Goal: Task Accomplishment & Management: Use online tool/utility

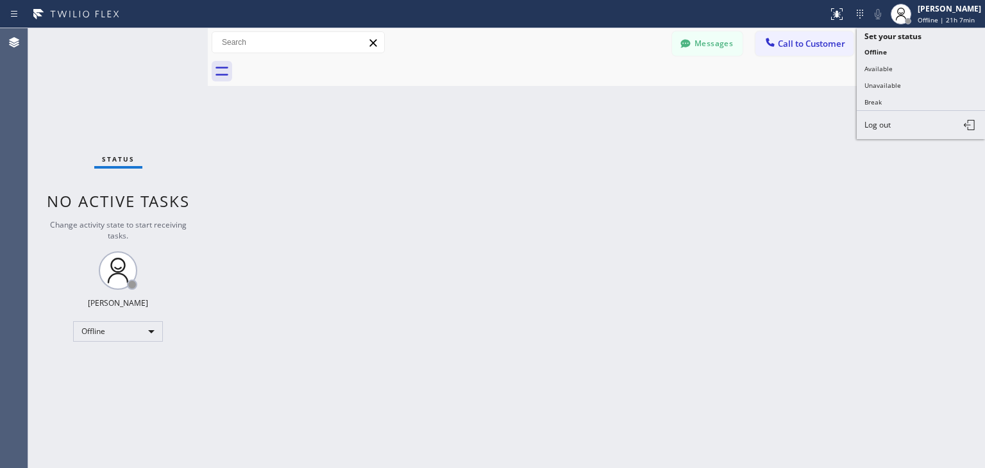
click at [916, 71] on button "Available" at bounding box center [921, 68] width 128 height 17
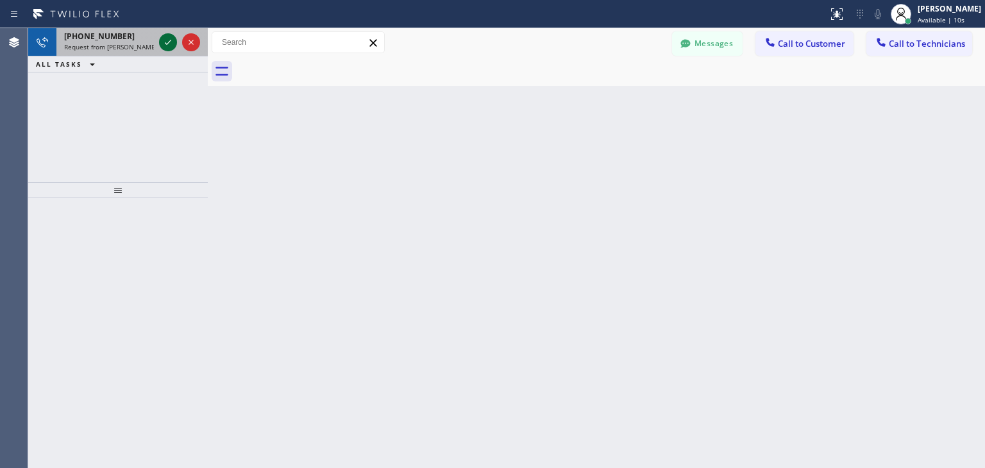
click at [167, 40] on icon at bounding box center [167, 42] width 15 height 15
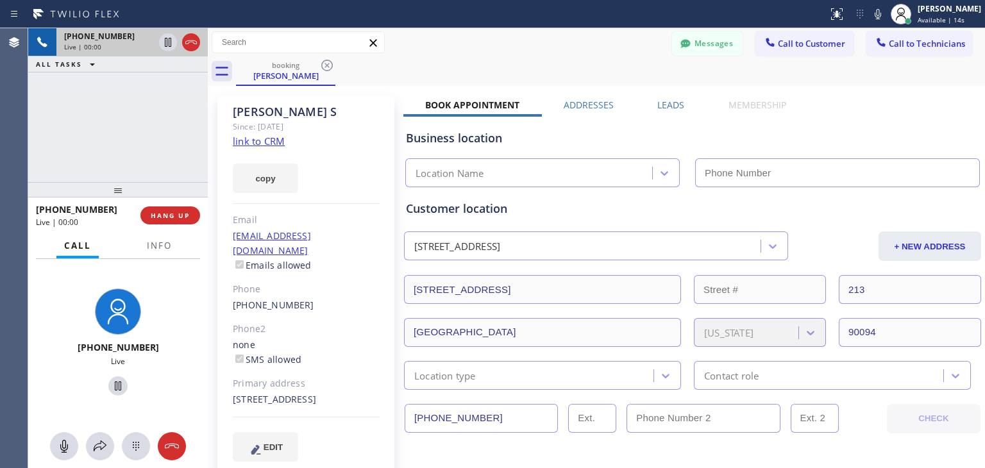
type input "[PHONE_NUMBER]"
click at [71, 450] on icon at bounding box center [63, 446] width 15 height 15
click at [66, 448] on icon at bounding box center [63, 446] width 15 height 15
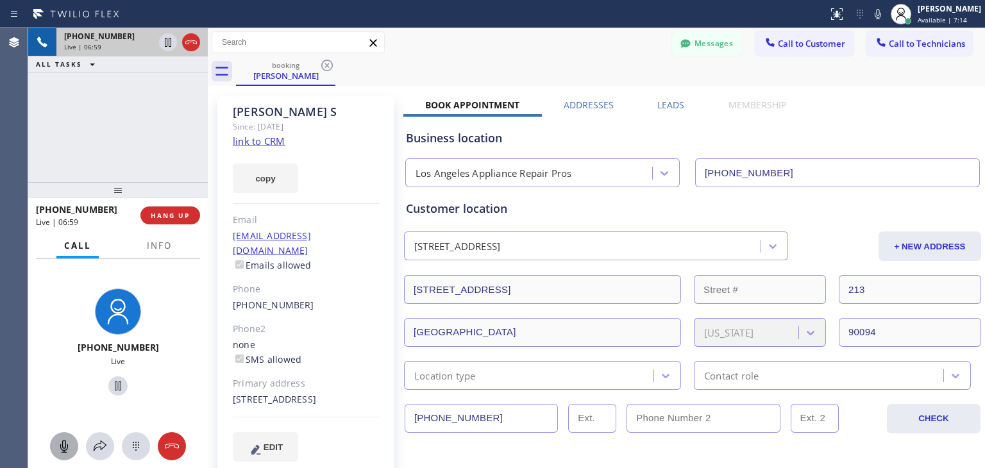
click at [69, 448] on icon at bounding box center [63, 446] width 15 height 15
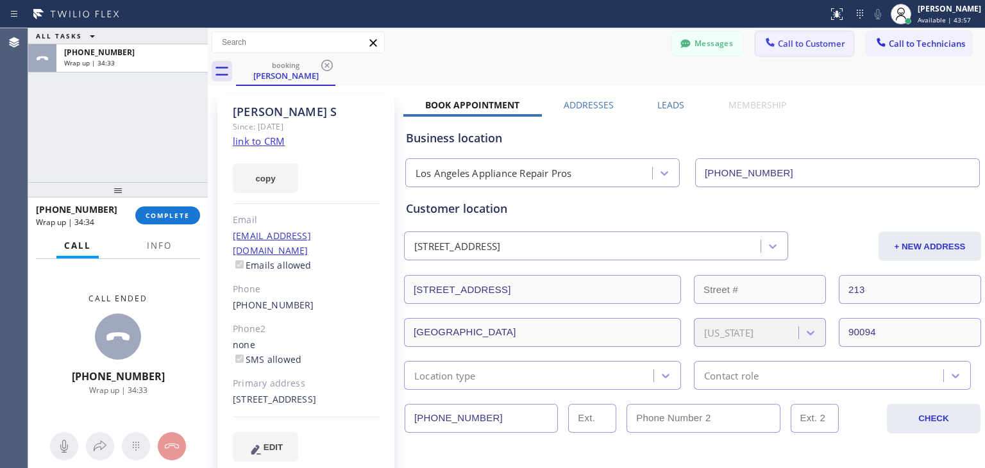
click at [803, 44] on span "Call to Customer" at bounding box center [811, 44] width 67 height 12
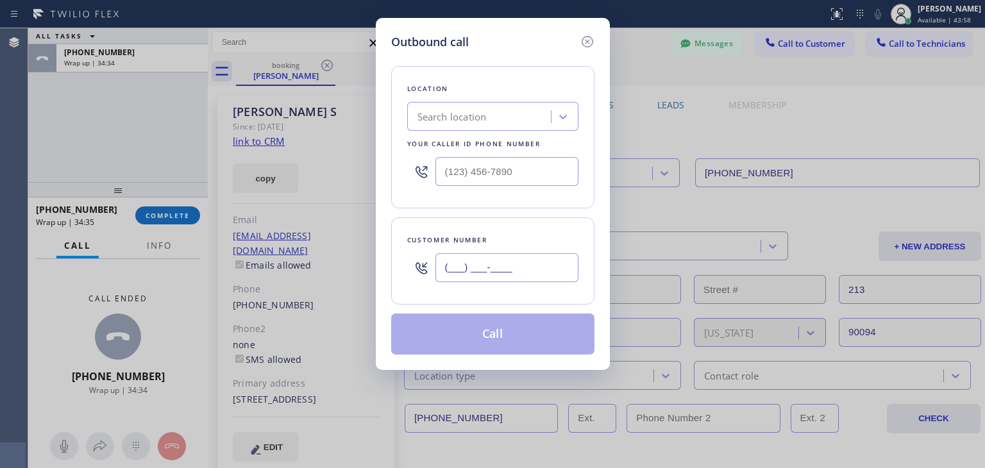
paste input "917) 797-6447"
click at [538, 265] on input "(___) ___-____" at bounding box center [507, 267] width 143 height 29
type input "[PHONE_NUMBER]"
click at [462, 103] on div "Search location" at bounding box center [492, 116] width 171 height 29
paste input "Subzero Repair Professionals"
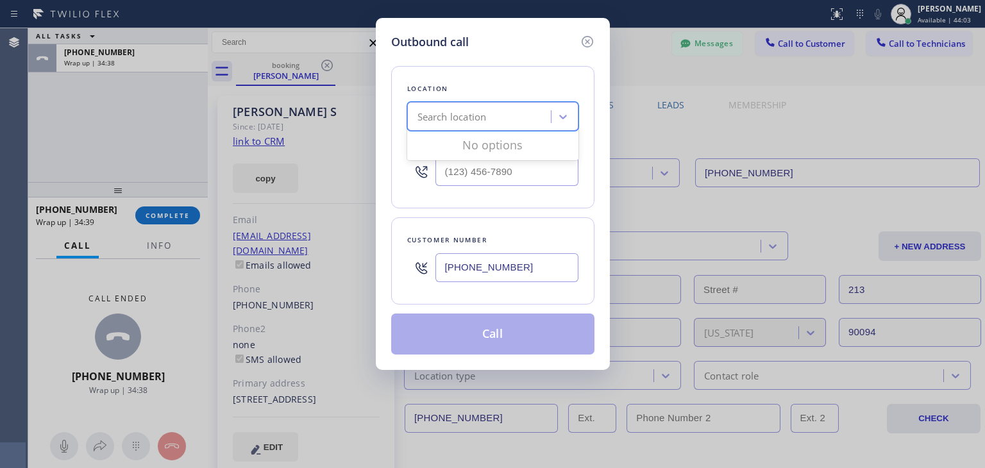
type input "Subzero Repair Professionals"
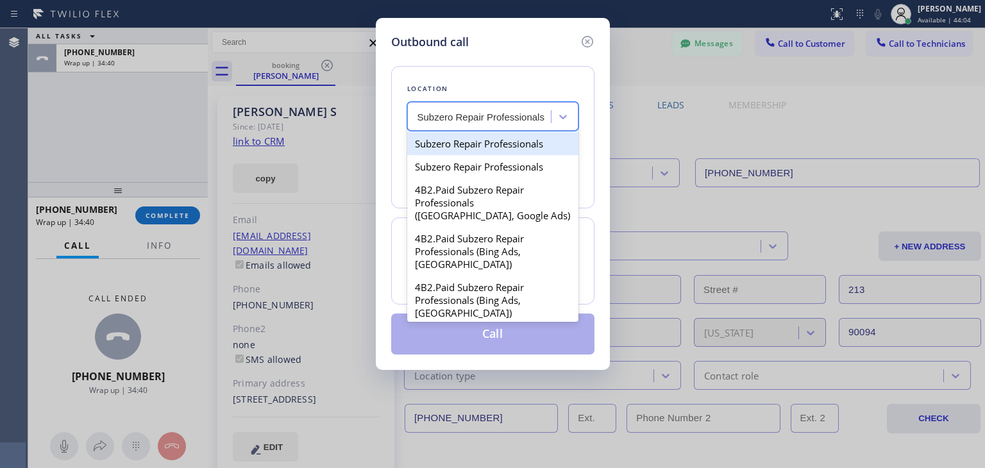
click at [542, 148] on div "Subzero Repair Professionals" at bounding box center [492, 143] width 171 height 23
type input "[PHONE_NUMBER]"
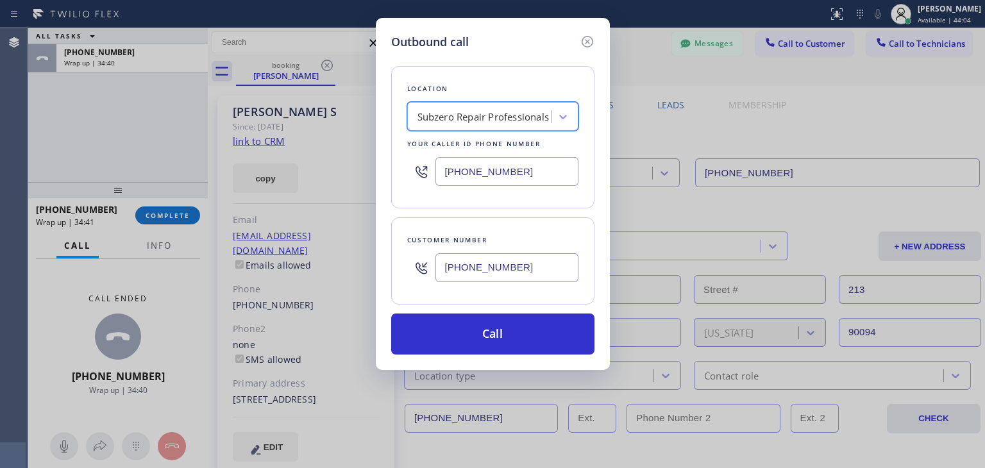
scroll to position [0, 0]
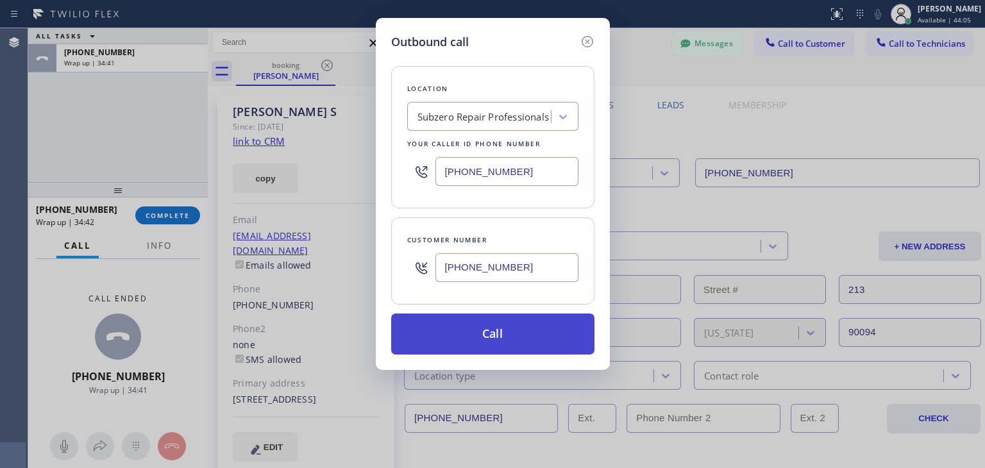
click at [505, 348] on button "Call" at bounding box center [492, 334] width 203 height 41
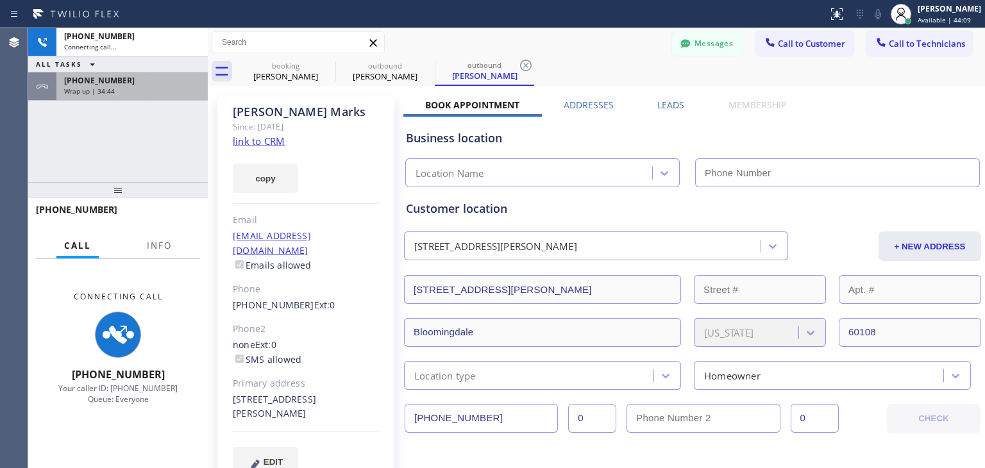
click at [151, 90] on div "Wrap up | 34:44" at bounding box center [132, 91] width 136 height 9
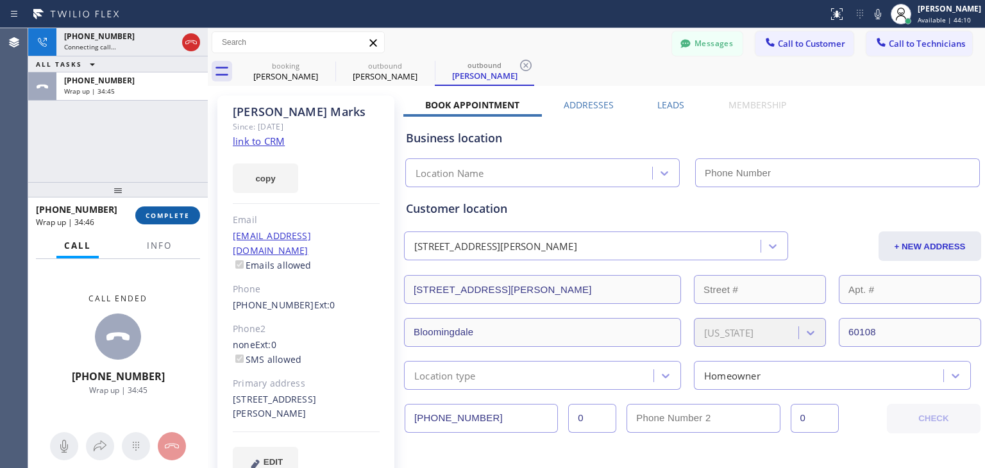
click at [182, 216] on span "COMPLETE" at bounding box center [168, 215] width 44 height 9
click at [327, 69] on icon at bounding box center [327, 65] width 15 height 15
click at [327, 69] on div "[PHONE_NUMBER] Connecting call… ALL TASKS ALL TASKS ACTIVE TASKS TASKS IN WRAP …" at bounding box center [506, 248] width 957 height 440
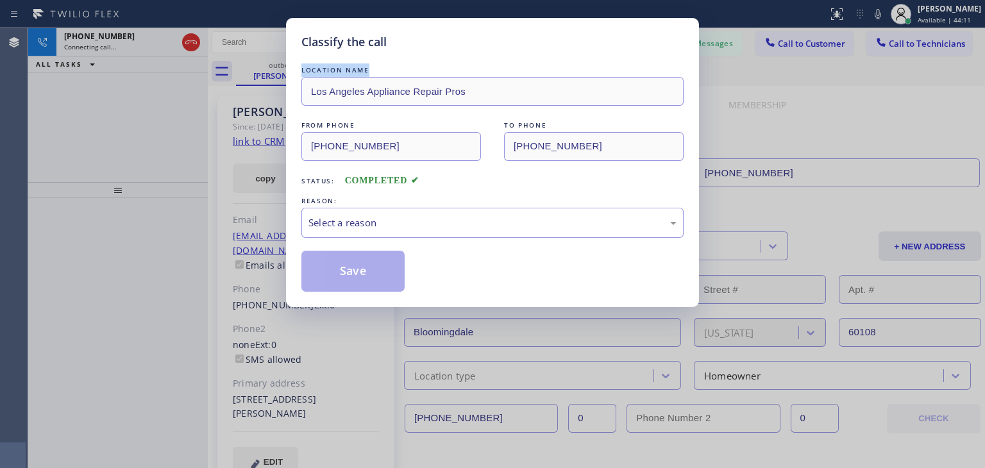
click at [327, 69] on div "LOCATION NAME" at bounding box center [493, 70] width 382 height 13
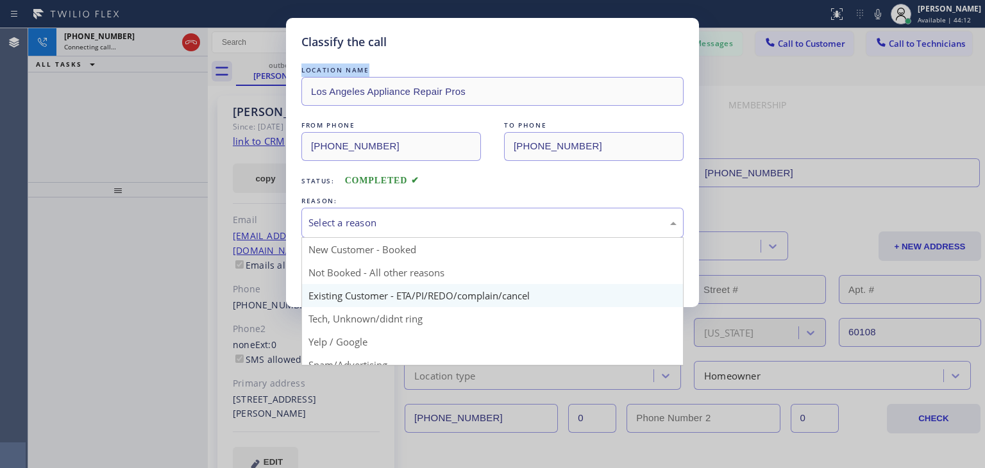
drag, startPoint x: 381, startPoint y: 214, endPoint x: 397, endPoint y: 283, distance: 71.1
click at [397, 238] on div "Select a reason New Customer - Booked Not Booked - All other reasons Existing C…" at bounding box center [493, 223] width 382 height 30
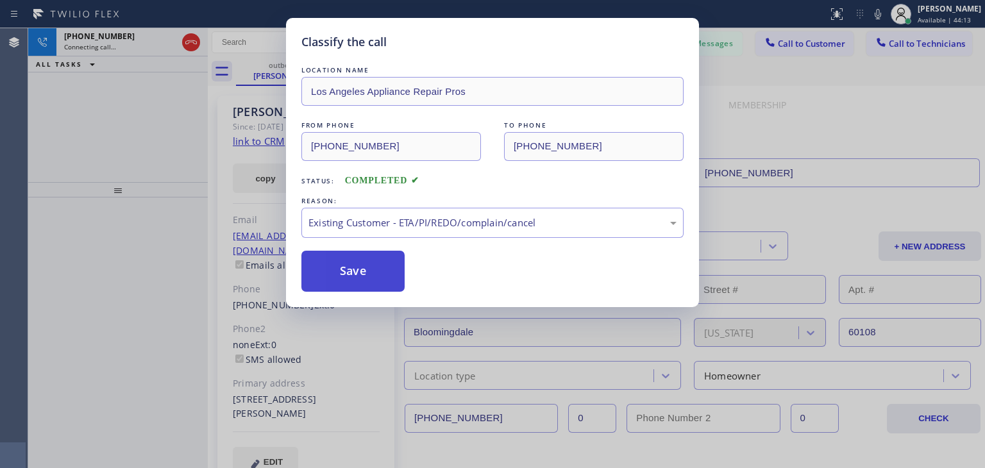
drag, startPoint x: 397, startPoint y: 283, endPoint x: 362, endPoint y: 275, distance: 36.1
click at [362, 275] on button "Save" at bounding box center [353, 271] width 103 height 41
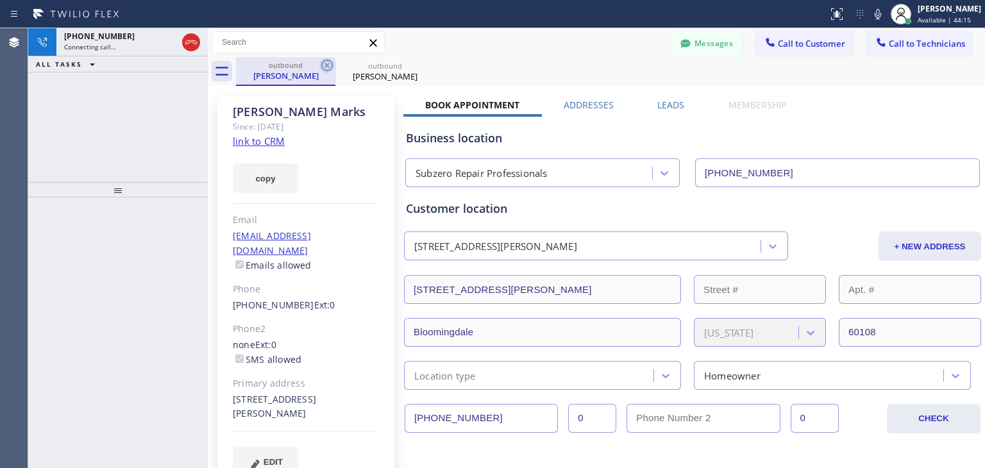
click at [321, 65] on icon at bounding box center [327, 66] width 12 height 12
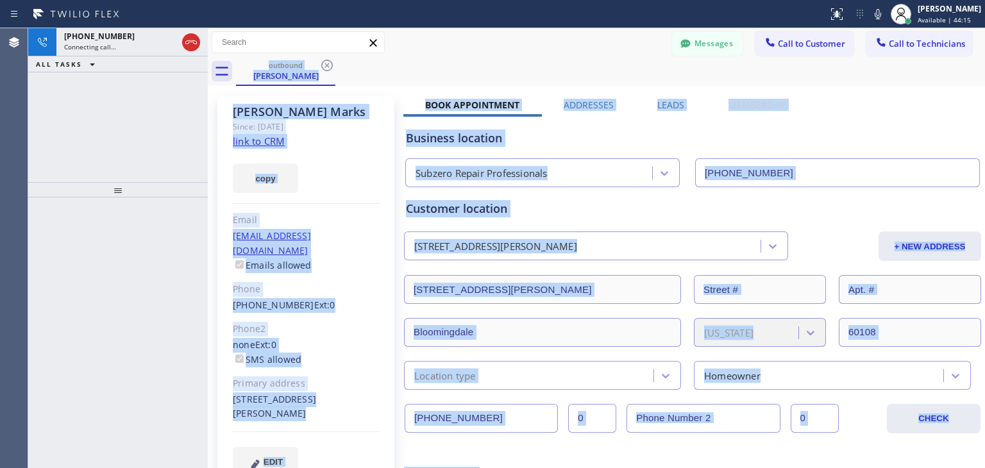
click at [321, 65] on div "outbound [PERSON_NAME]" at bounding box center [610, 71] width 749 height 29
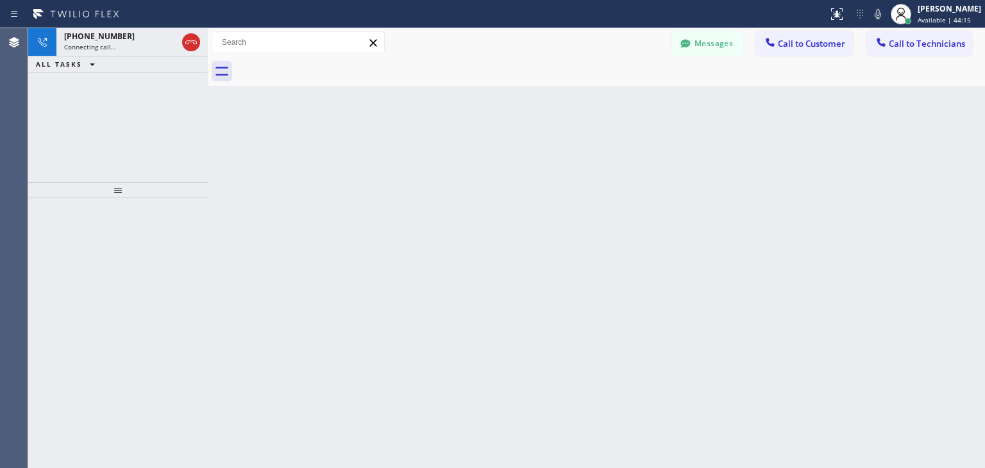
click at [321, 65] on div at bounding box center [610, 71] width 749 height 29
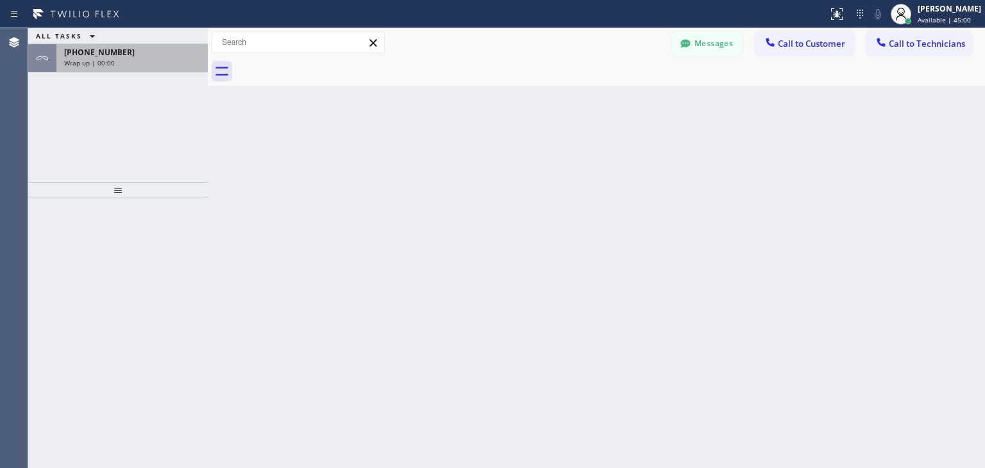
click at [199, 66] on div "[PHONE_NUMBER] Wrap up | 00:00" at bounding box center [129, 58] width 146 height 28
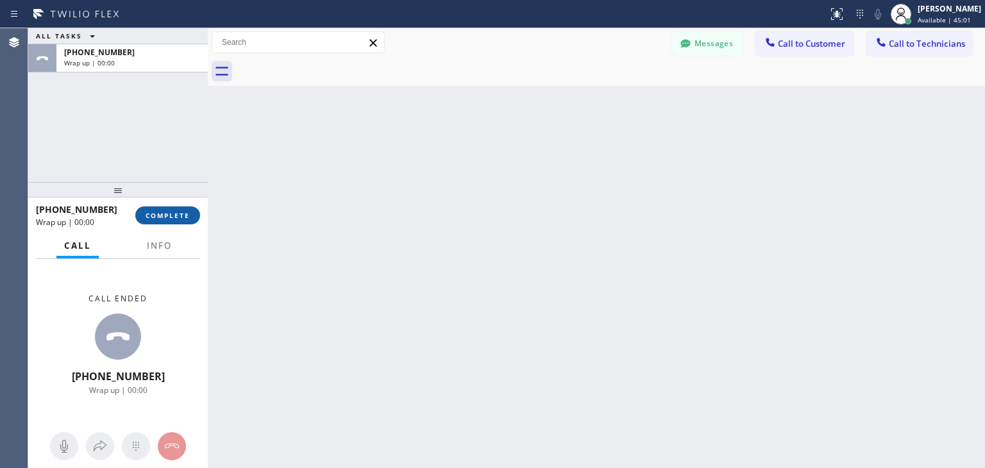
click at [162, 219] on span "COMPLETE" at bounding box center [168, 215] width 44 height 9
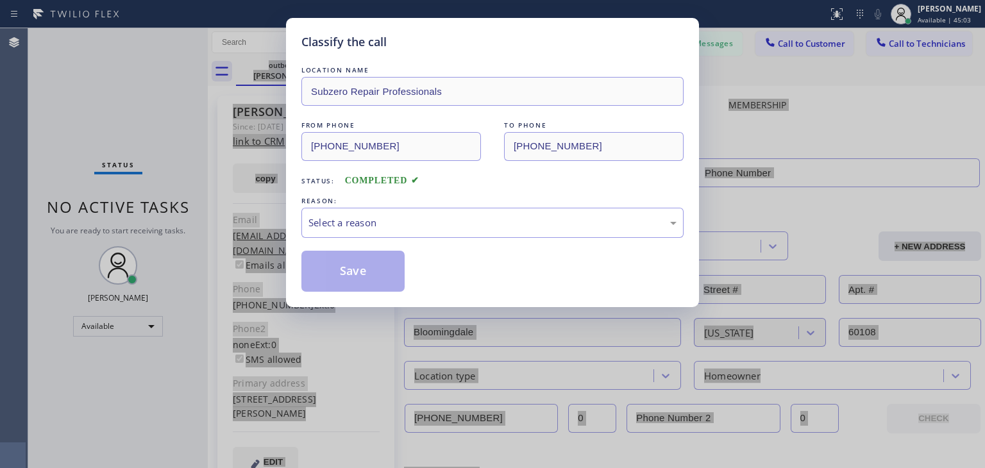
type input "[PHONE_NUMBER]"
